Goal: Use online tool/utility: Utilize a website feature to perform a specific function

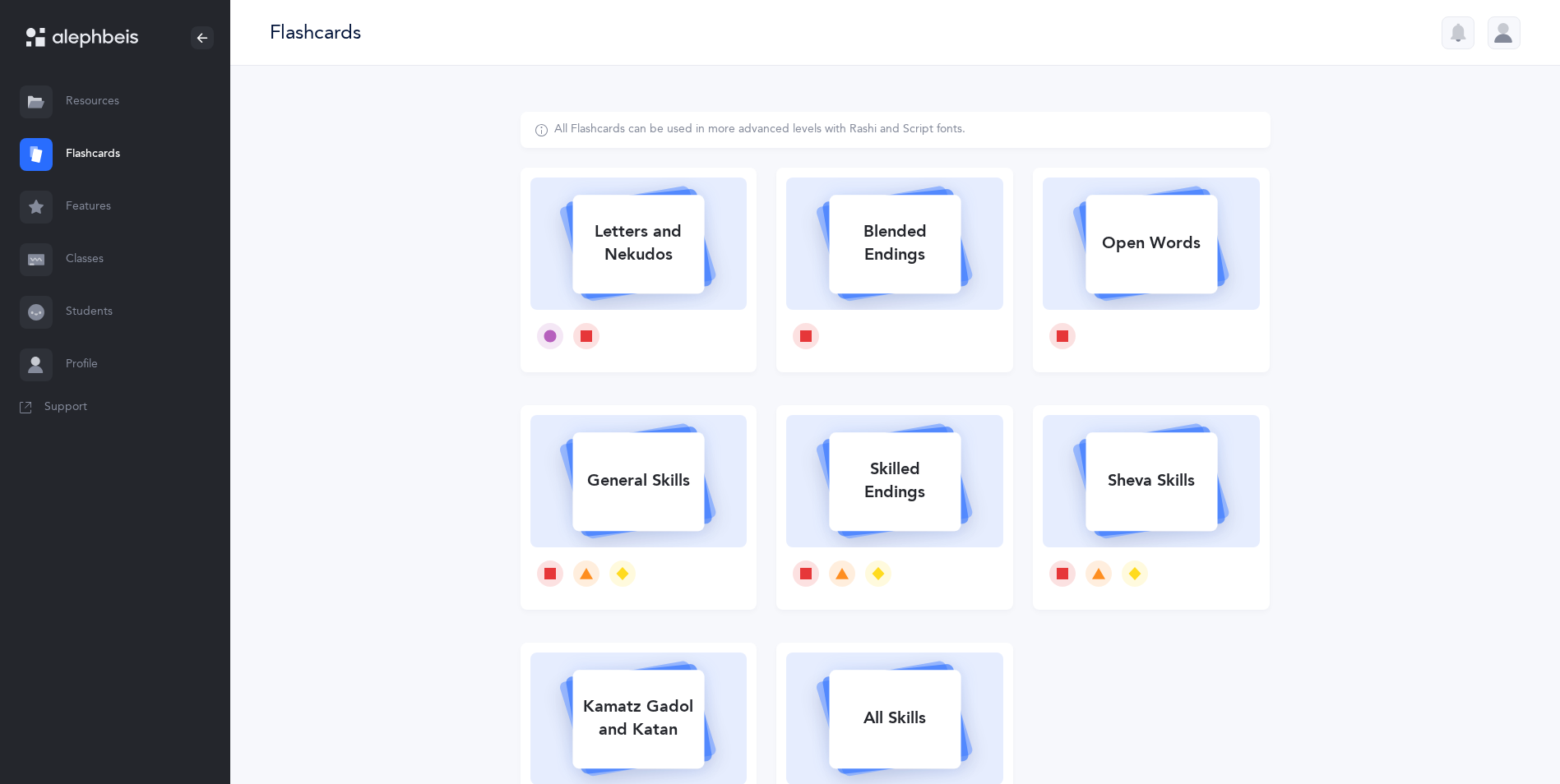
select select
select select "single"
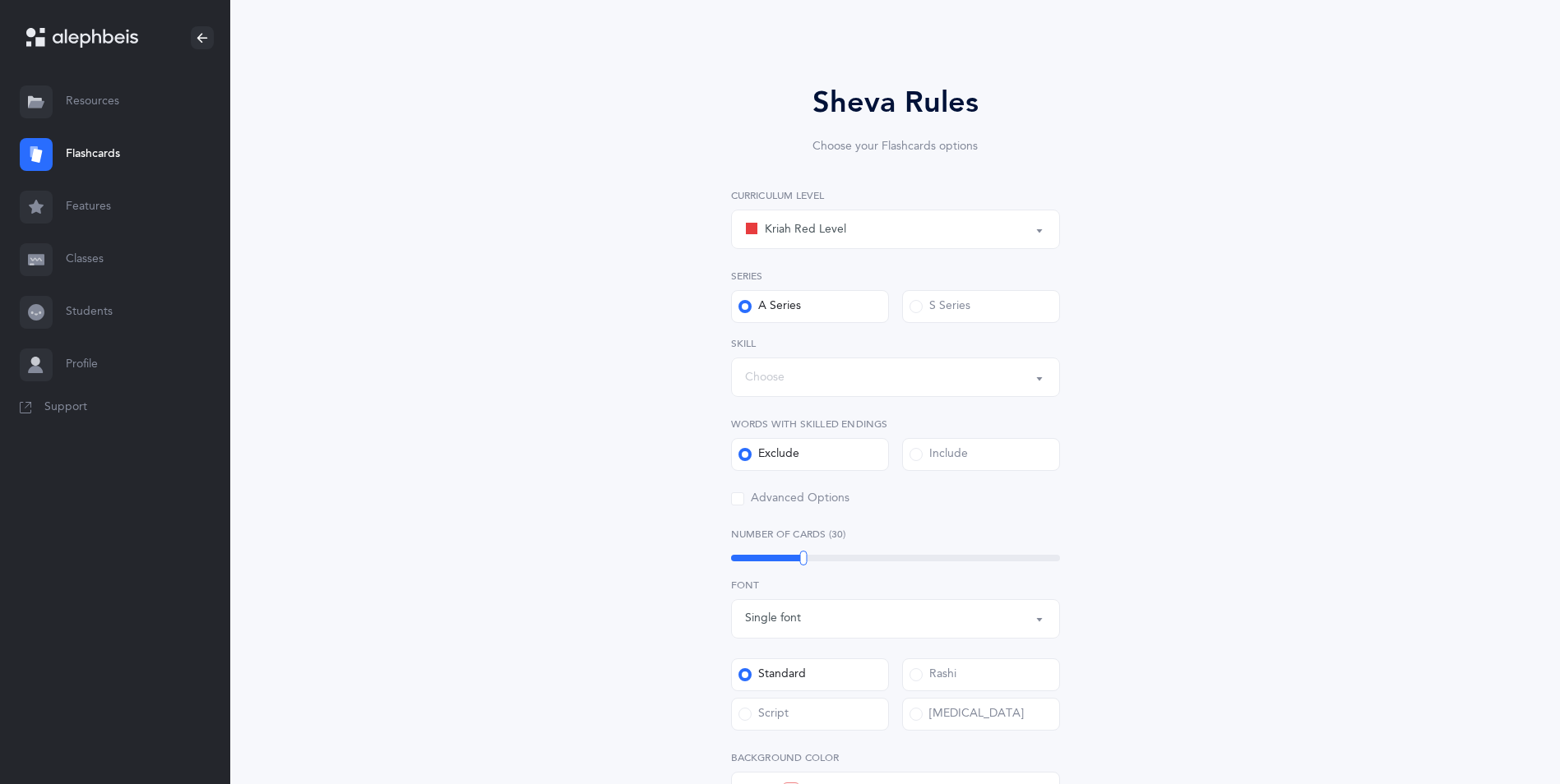
scroll to position [411, 0]
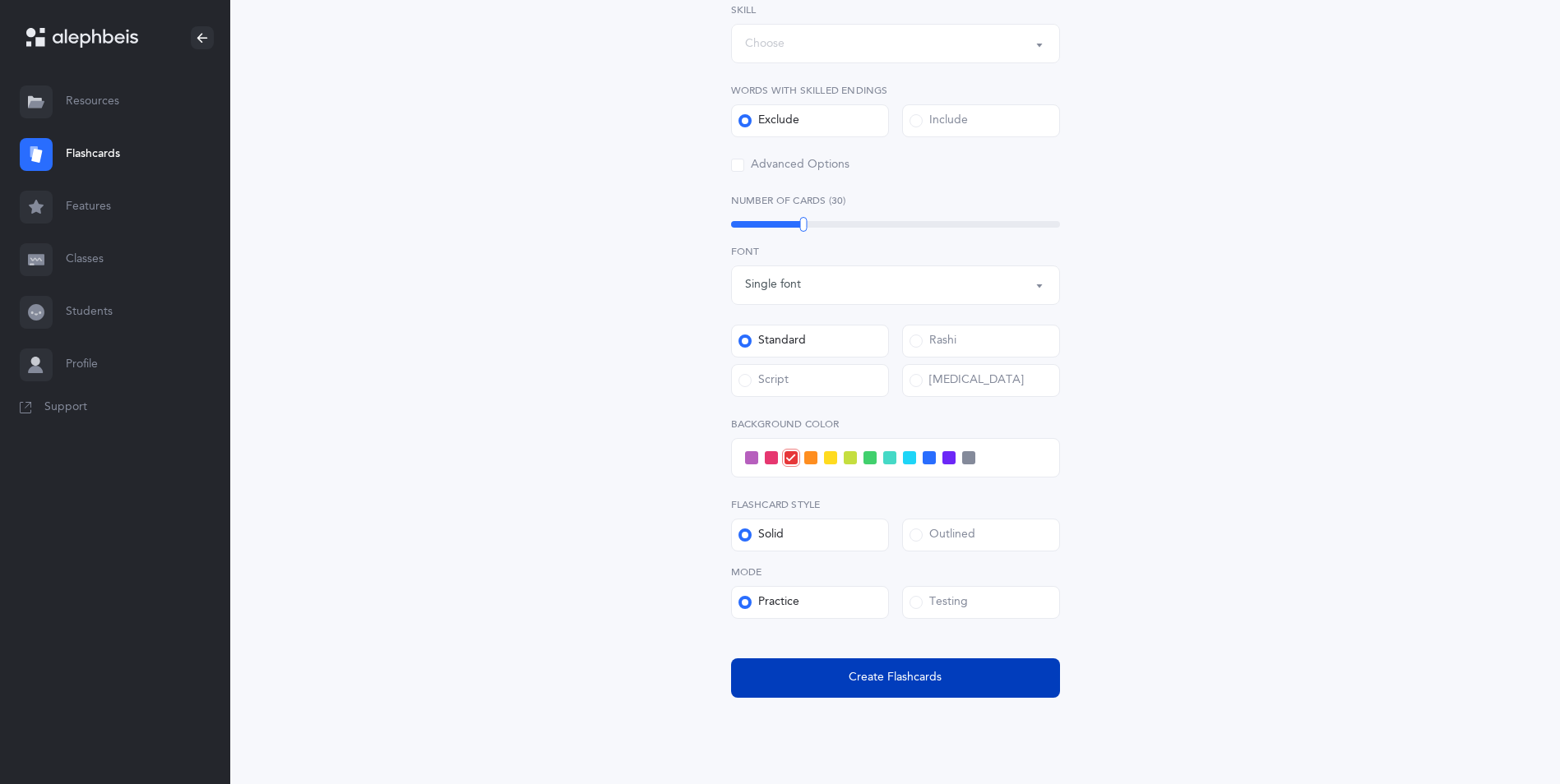
click at [841, 681] on button "Create Flashcards" at bounding box center [895, 678] width 329 height 40
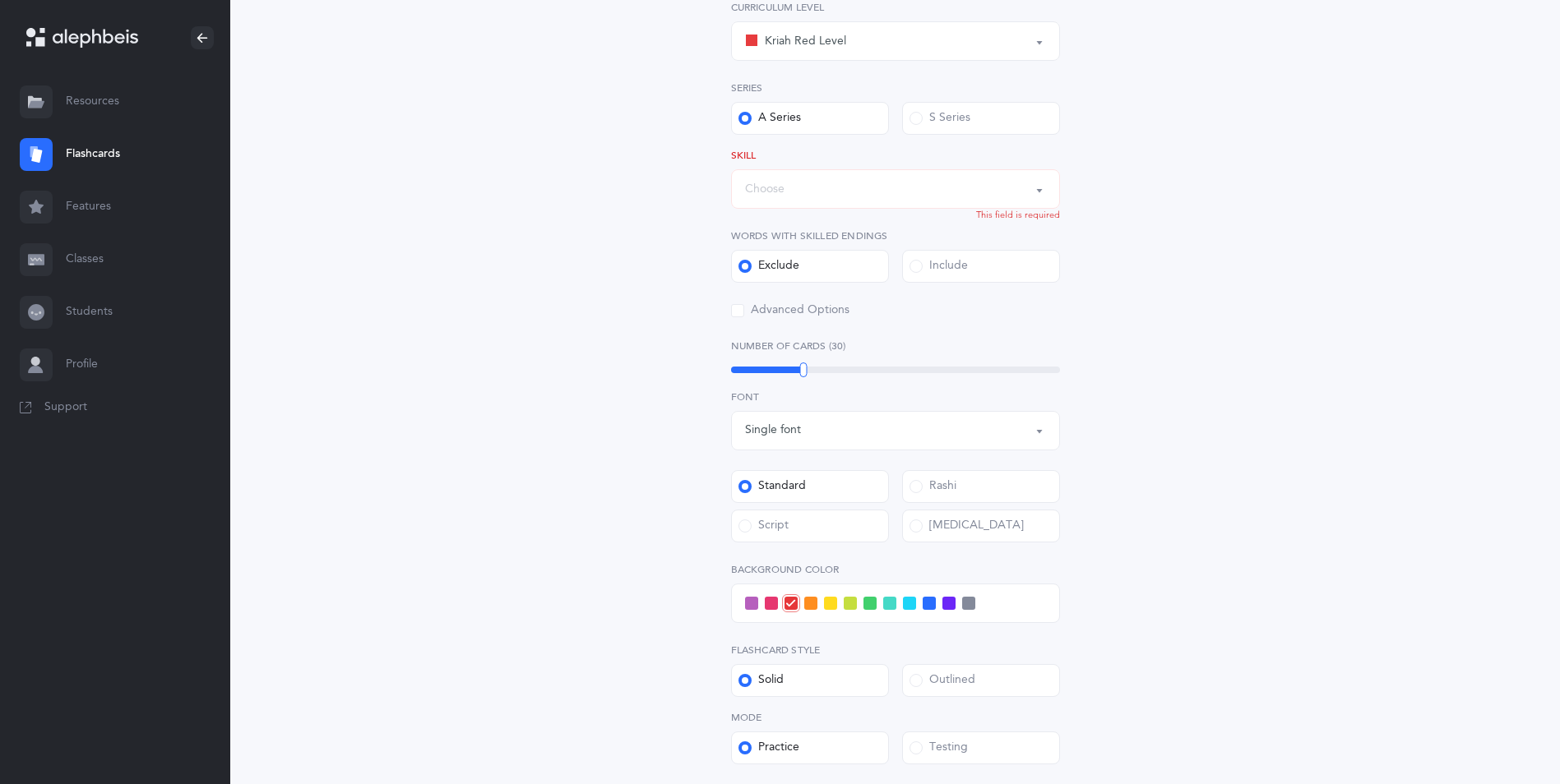
click at [832, 192] on div "Choose" at bounding box center [895, 189] width 301 height 28
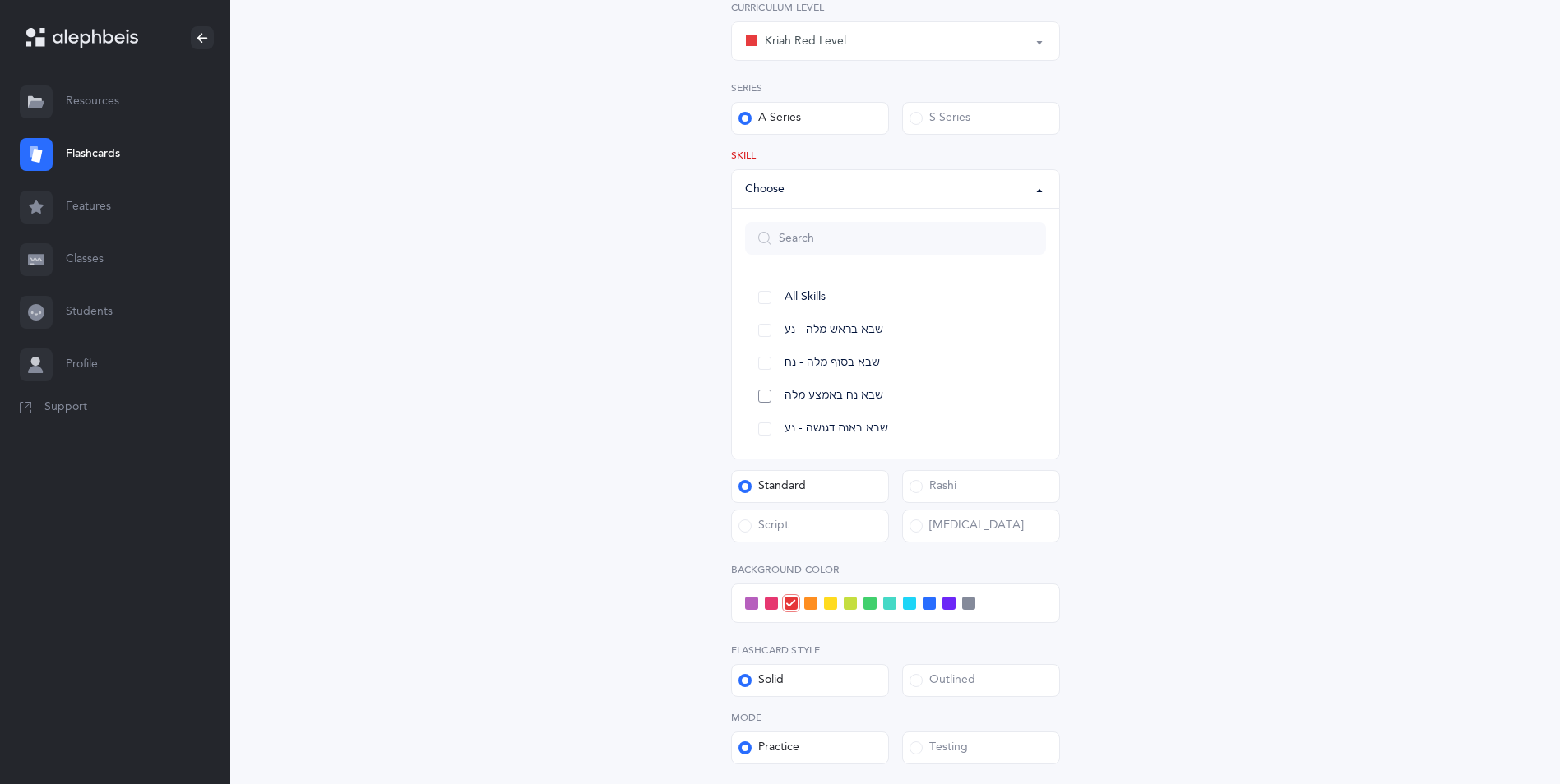
click at [858, 392] on span "שבא נח באמצע מלה" at bounding box center [833, 396] width 98 height 14
select select "36"
click at [866, 428] on span "שבא באות דגושה - נע" at bounding box center [836, 429] width 103 height 14
click at [1320, 351] on div "Sheva Rules Choose your Flashcards options Kriah Red Level Kriah Orange Level K…" at bounding box center [895, 378] width 855 height 1063
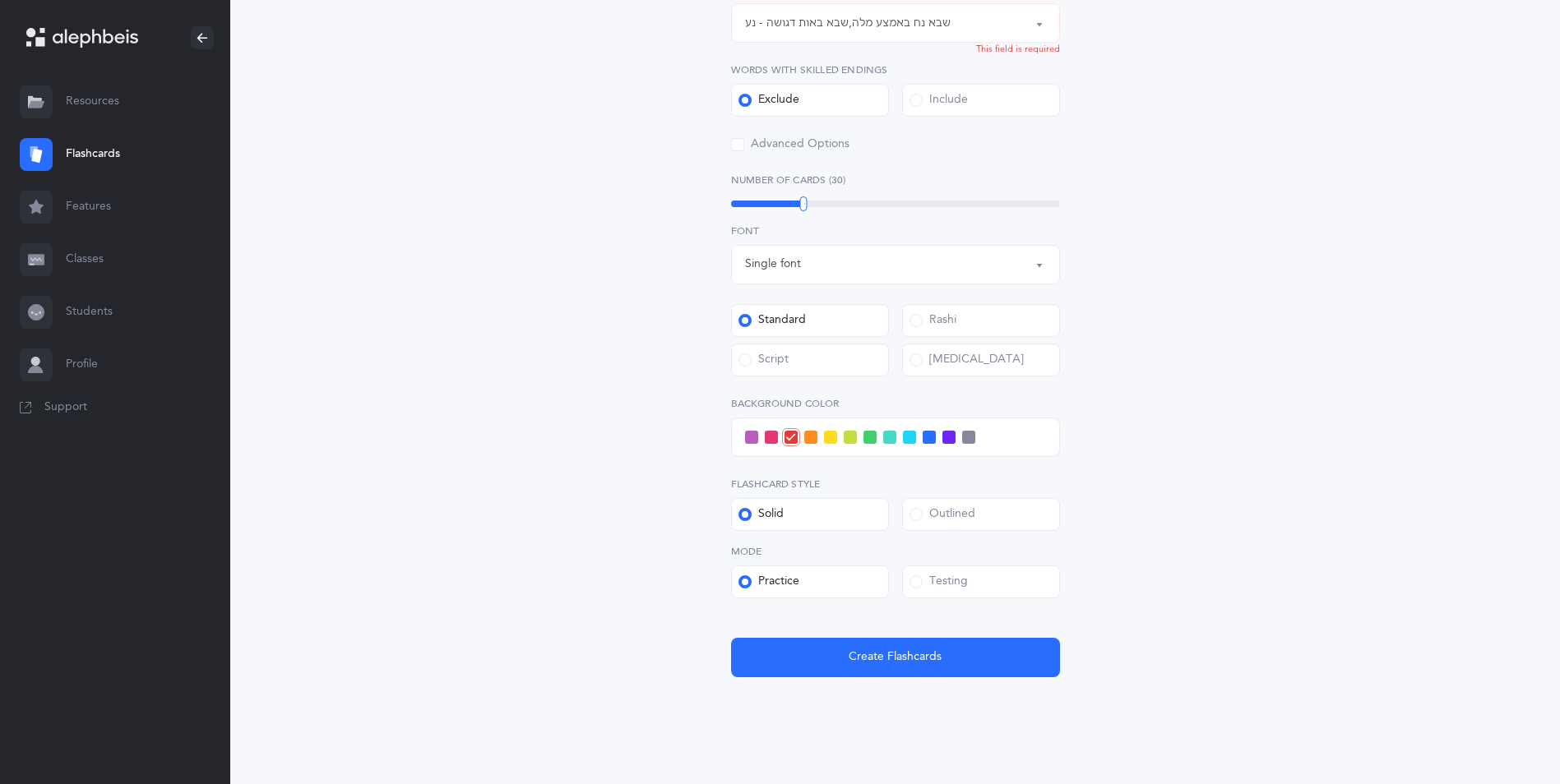
scroll to position [456, 0]
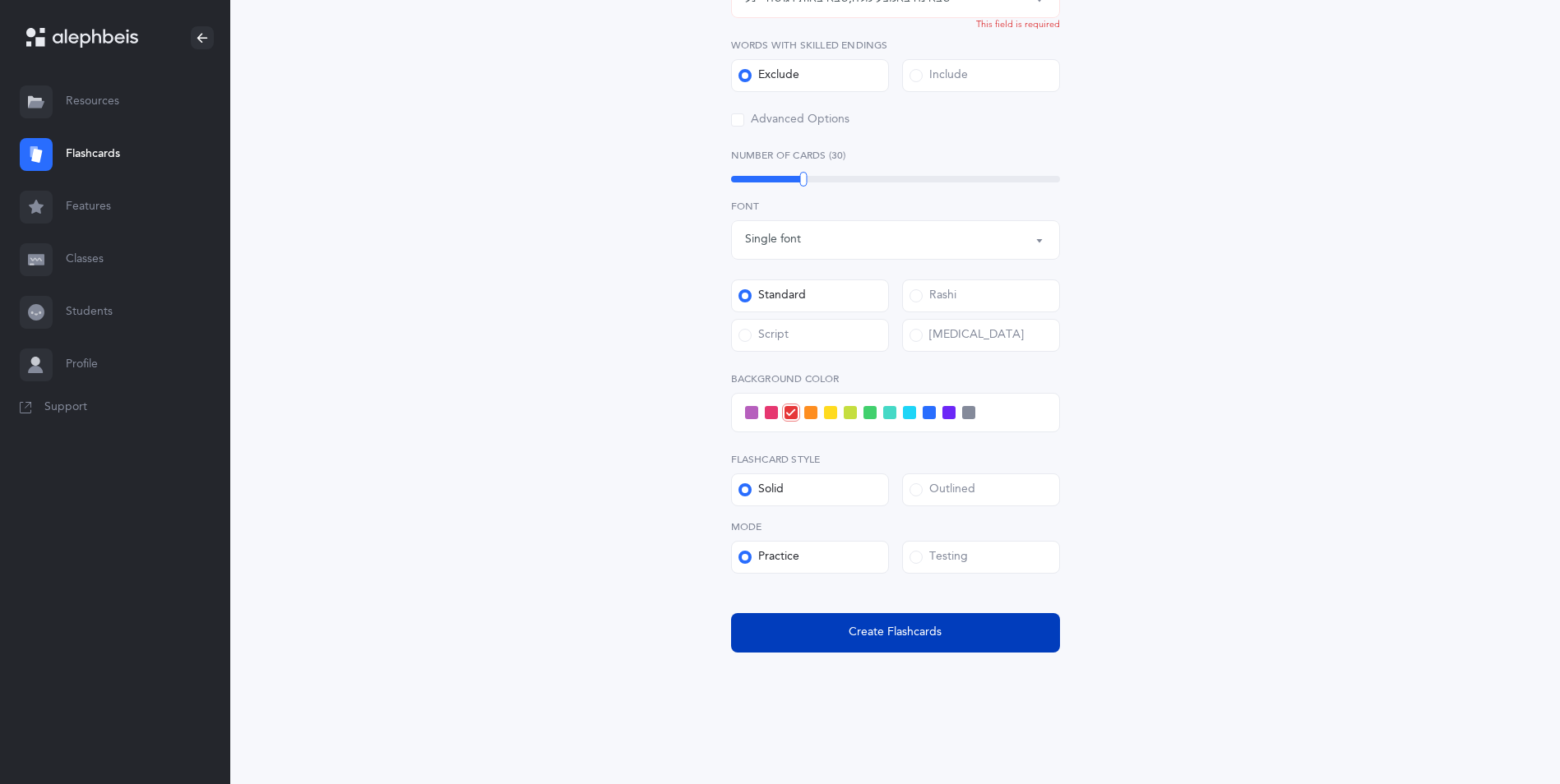
click at [872, 628] on span "Create Flashcards" at bounding box center [895, 632] width 93 height 17
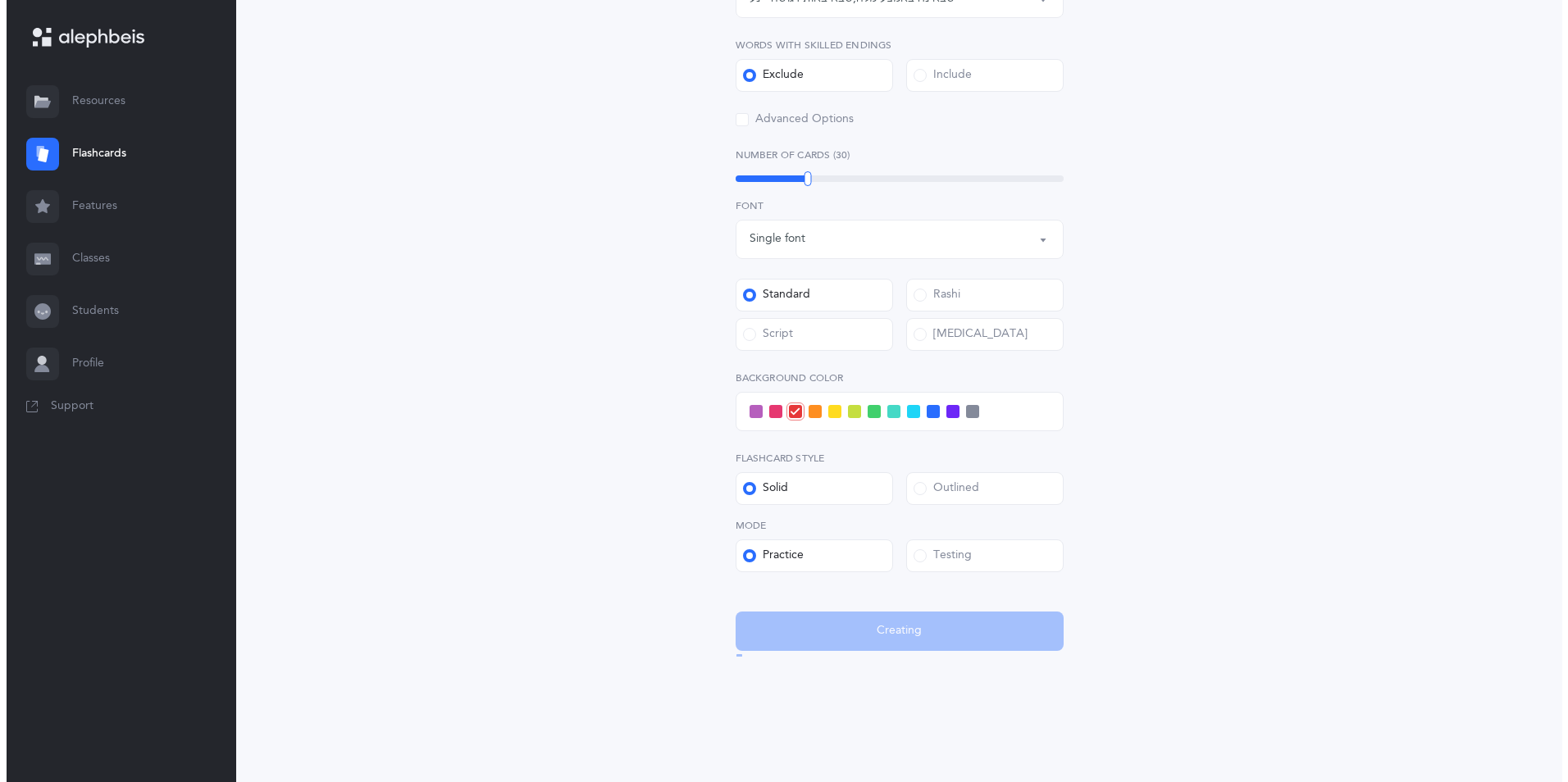
scroll to position [0, 0]
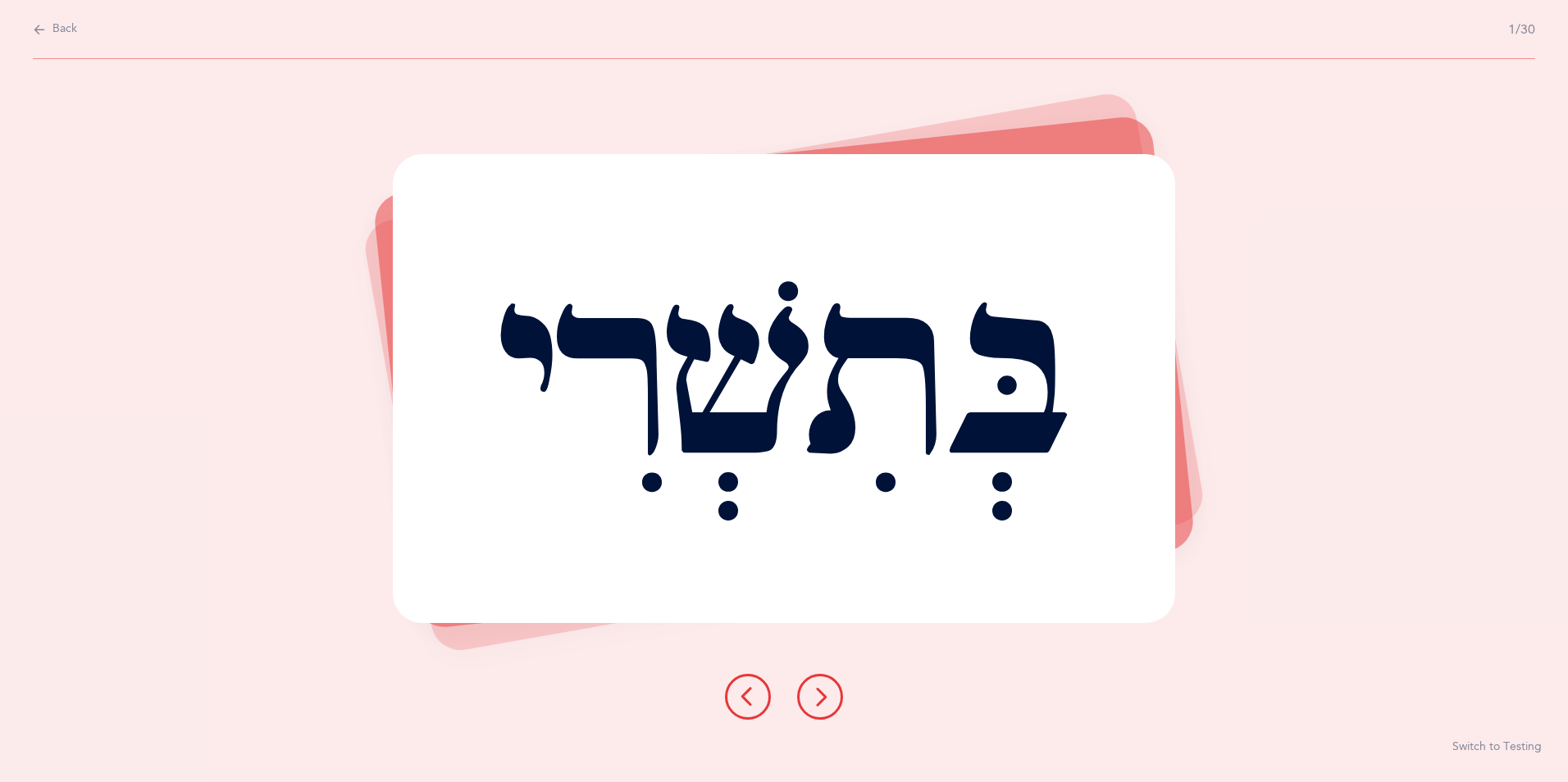
click at [818, 695] on icon at bounding box center [819, 697] width 19 height 19
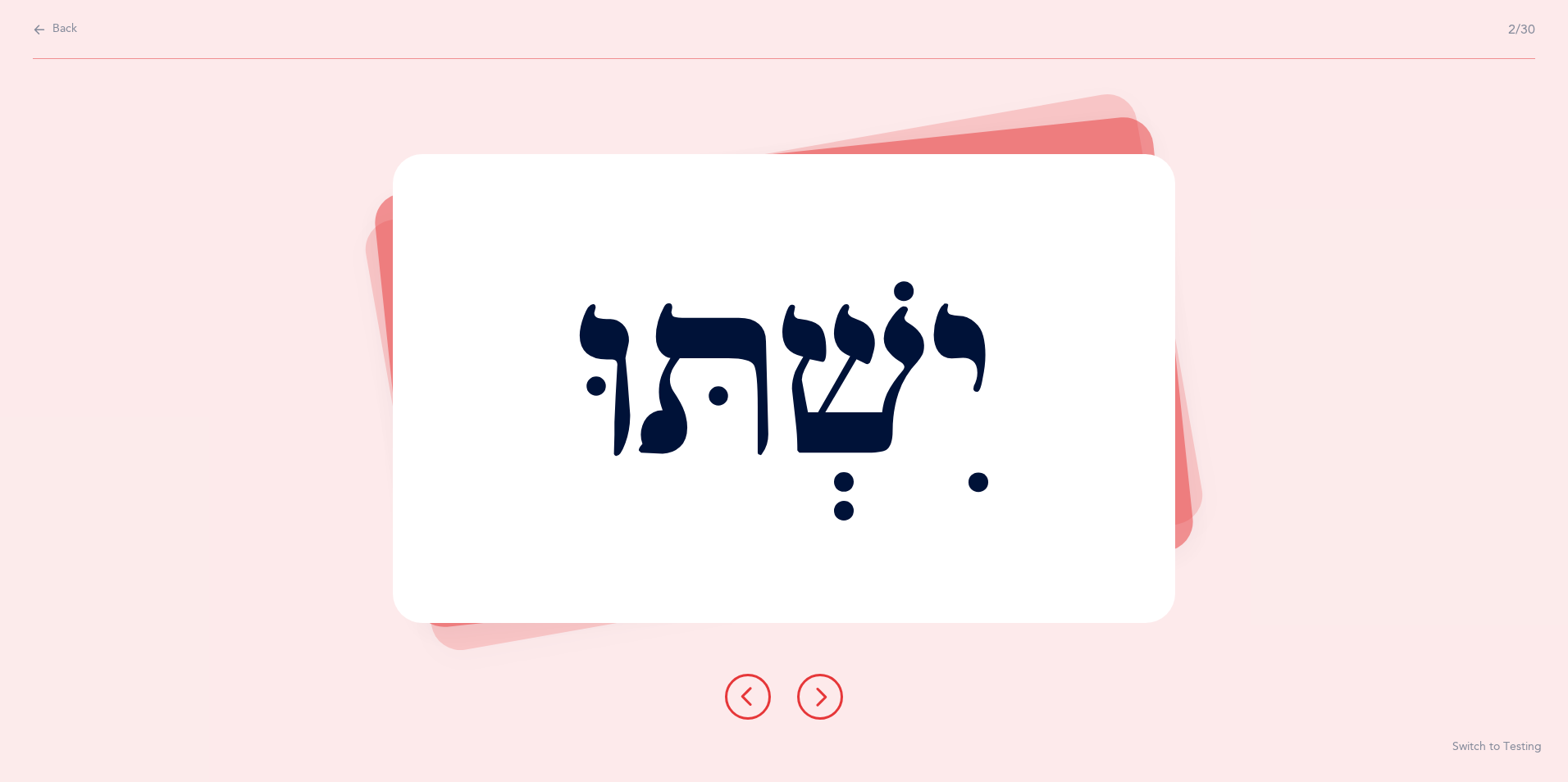
click at [820, 697] on icon at bounding box center [819, 697] width 19 height 19
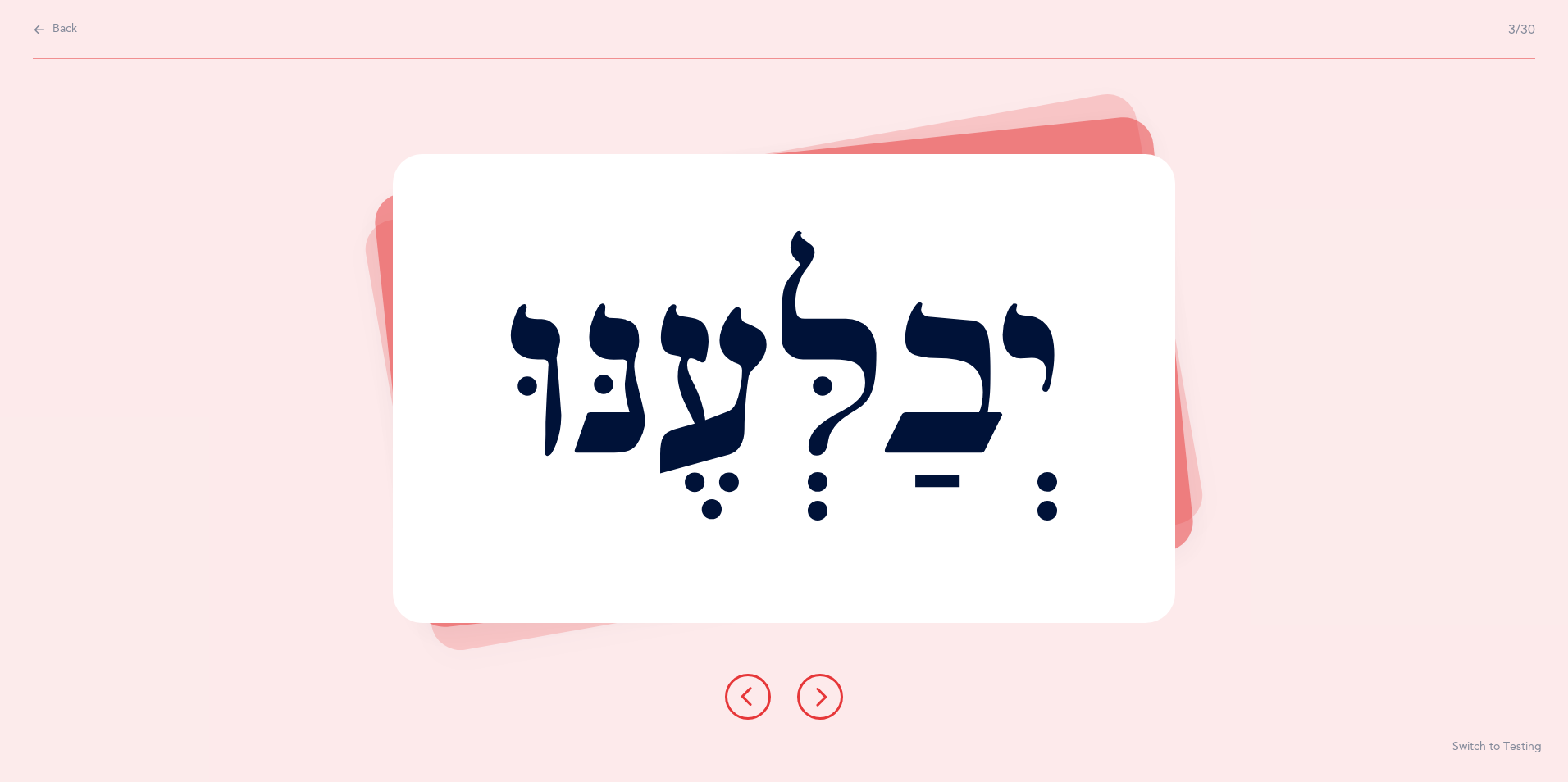
click at [808, 703] on button at bounding box center [820, 697] width 46 height 46
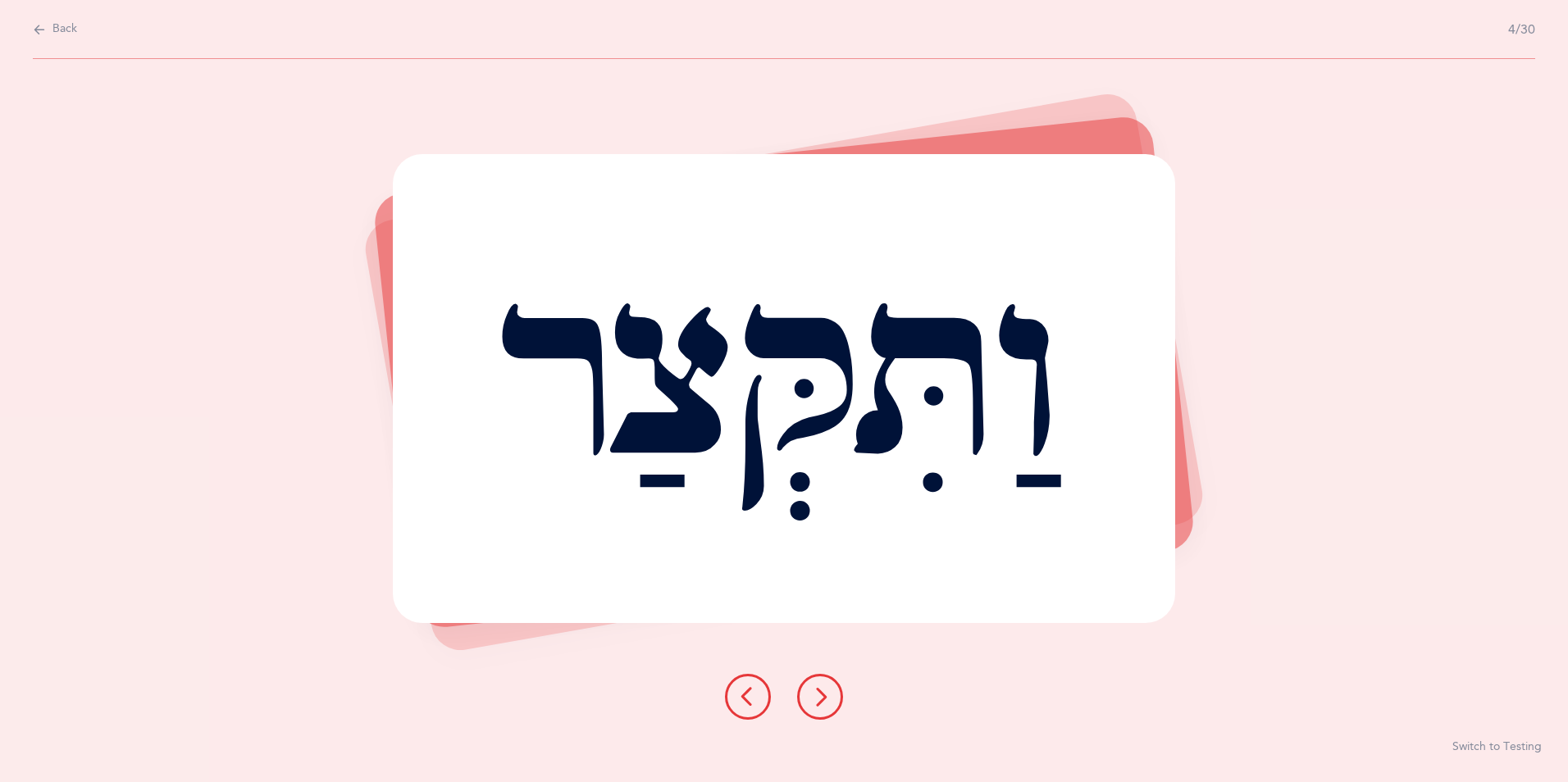
click at [819, 699] on icon at bounding box center [819, 697] width 19 height 19
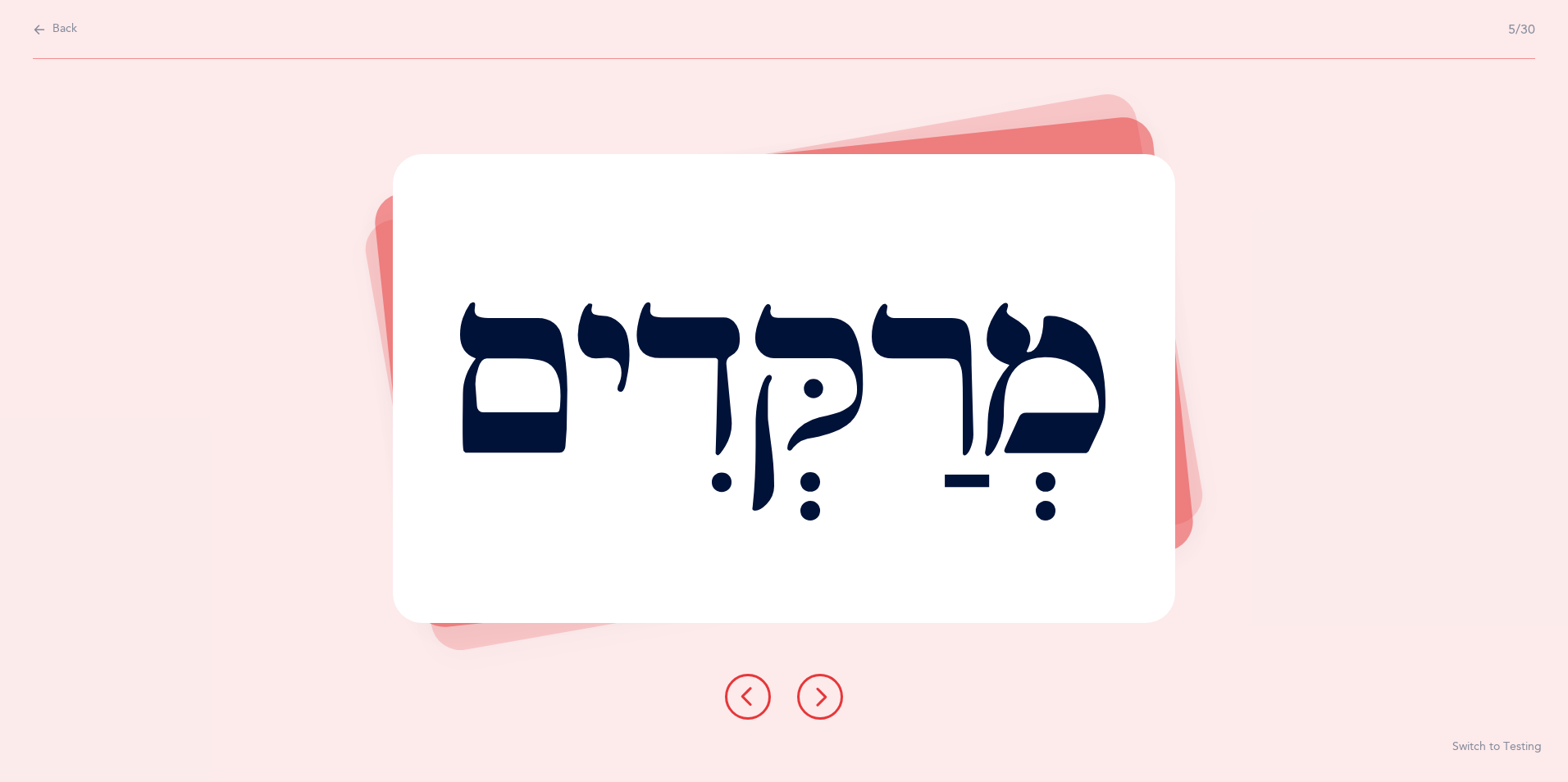
click at [812, 697] on icon at bounding box center [819, 697] width 19 height 19
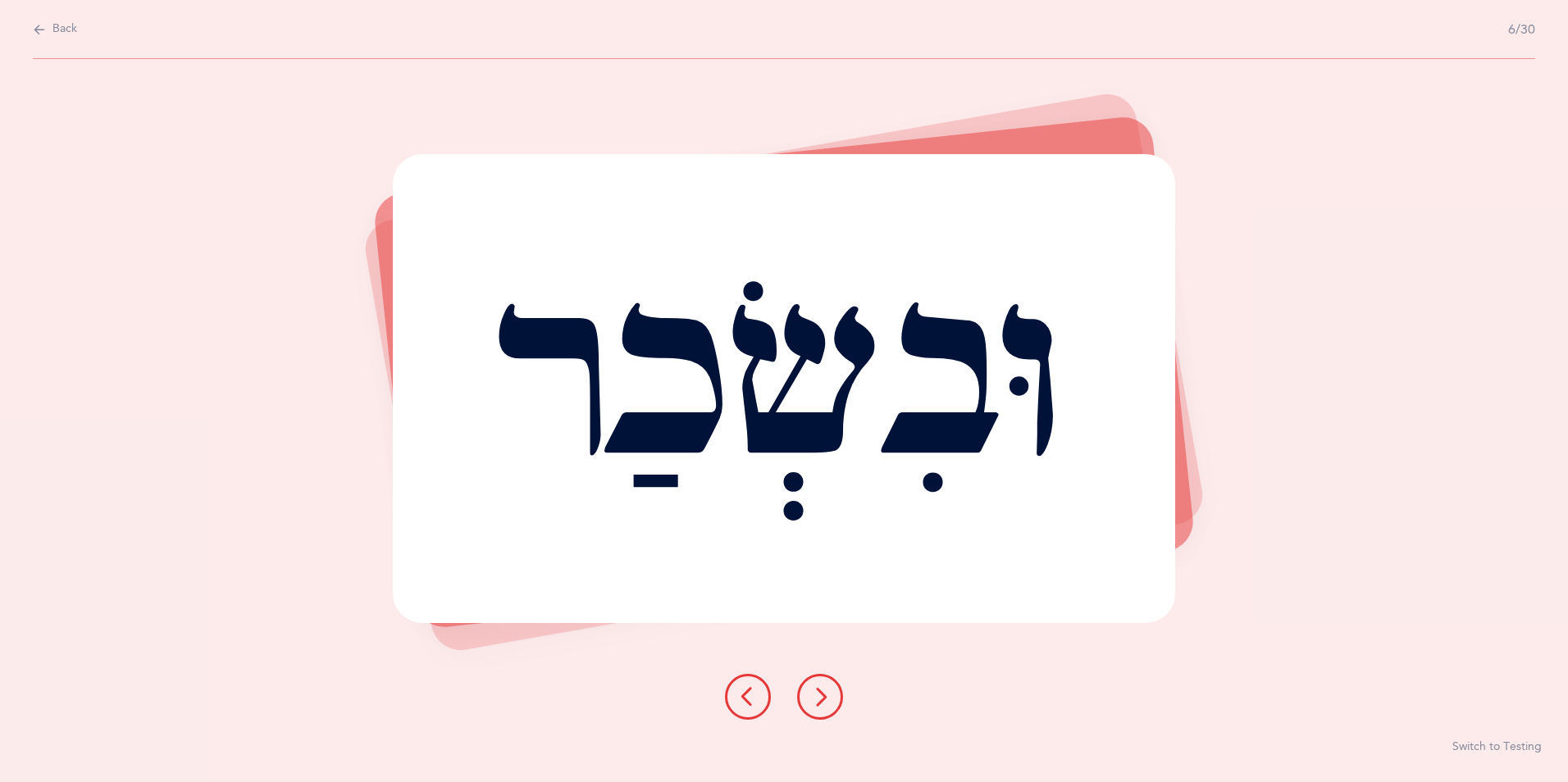
click at [826, 696] on icon at bounding box center [819, 697] width 19 height 19
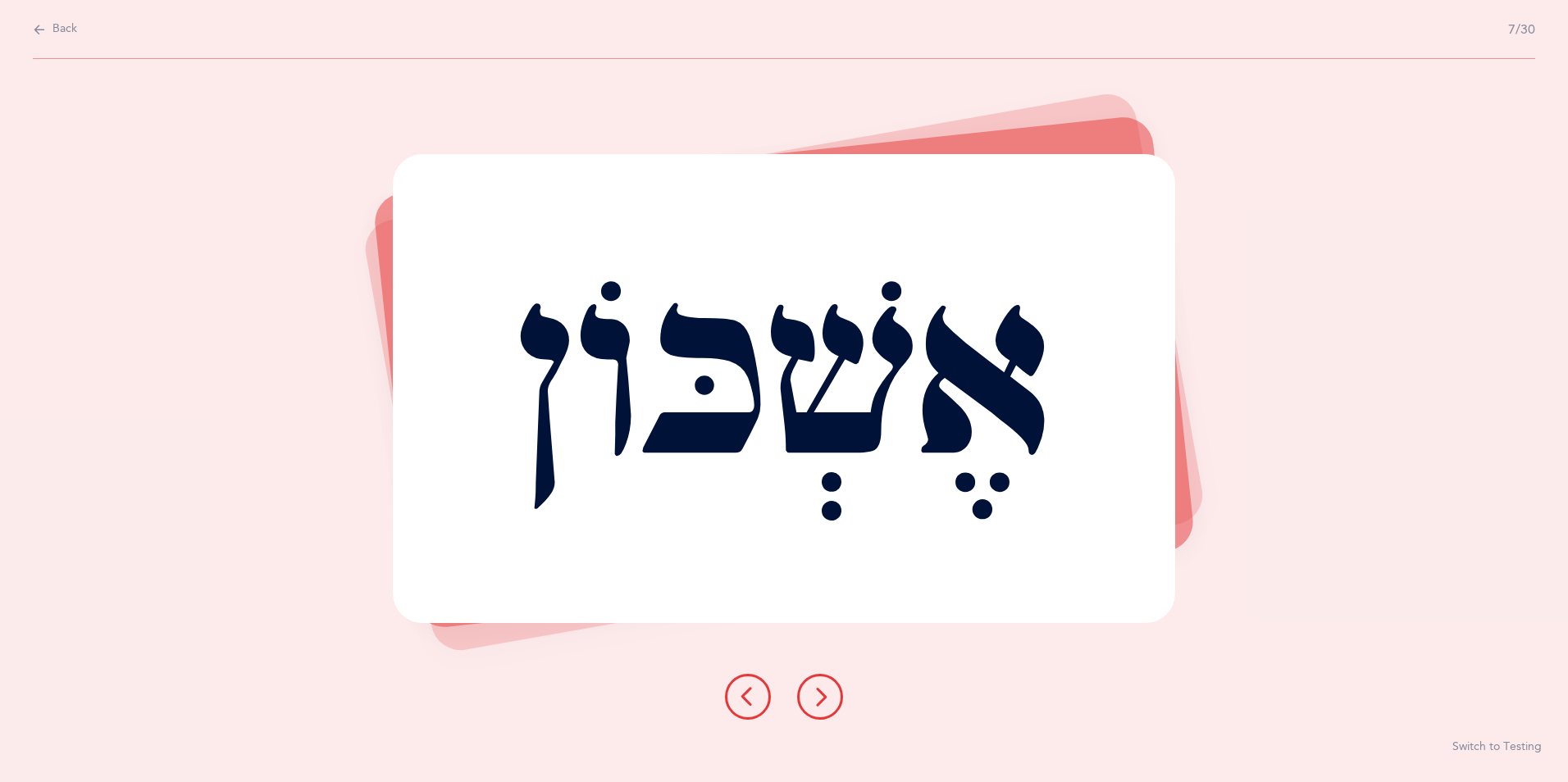
click at [815, 697] on icon at bounding box center [819, 697] width 19 height 19
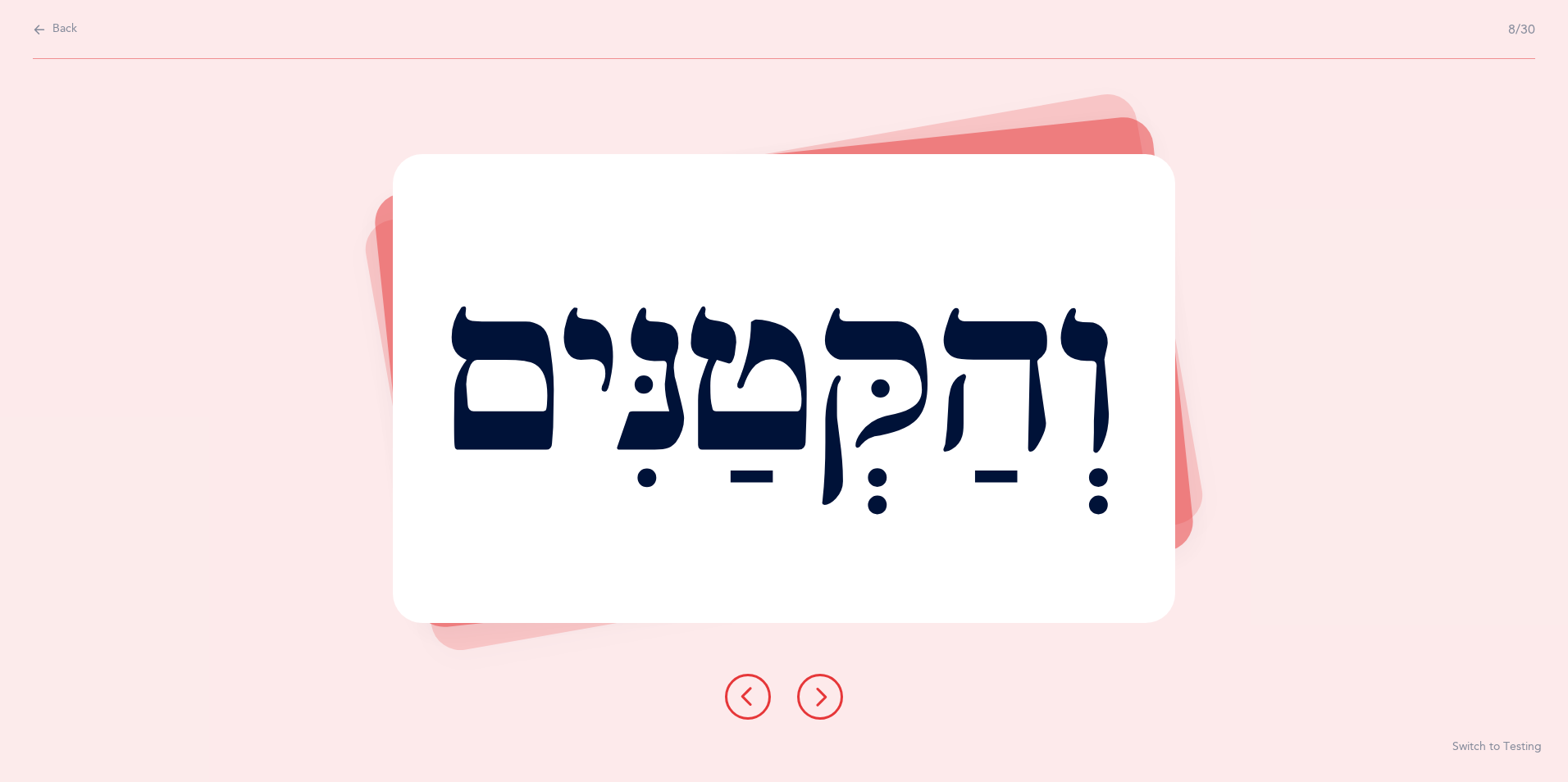
click at [820, 683] on button at bounding box center [820, 697] width 46 height 46
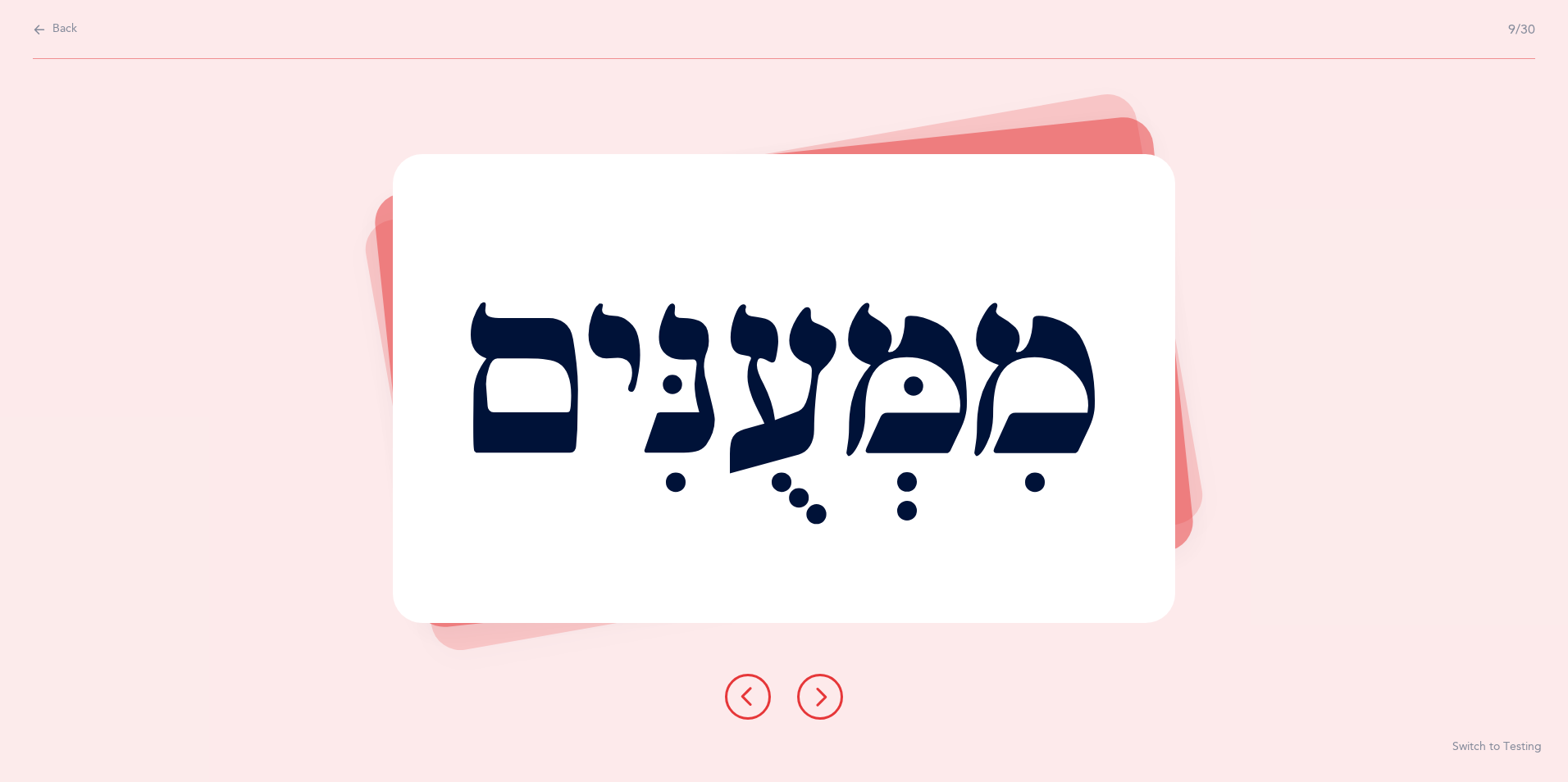
click at [814, 703] on icon at bounding box center [819, 697] width 19 height 19
